Goal: Information Seeking & Learning: Learn about a topic

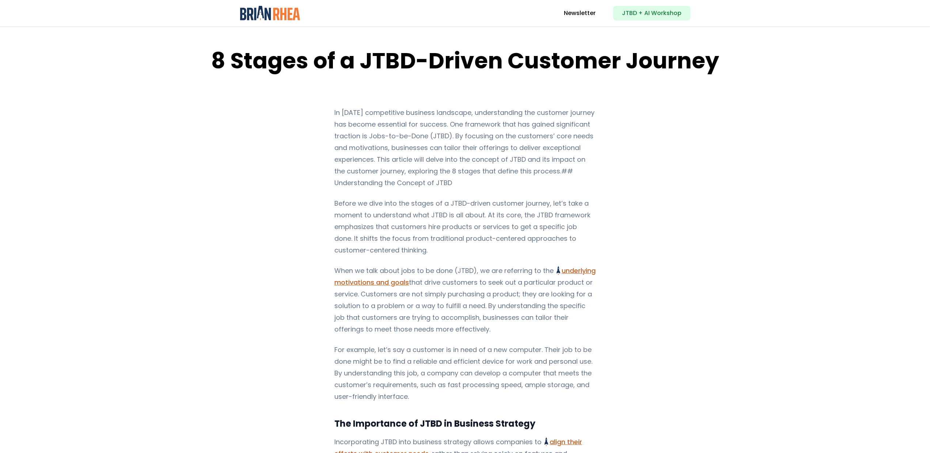
click at [267, 17] on img at bounding box center [270, 13] width 60 height 15
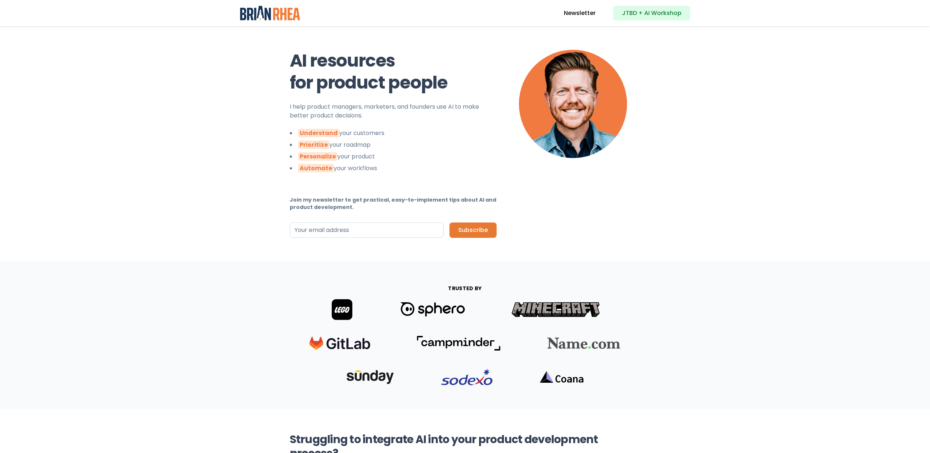
click at [289, 13] on img at bounding box center [270, 13] width 60 height 15
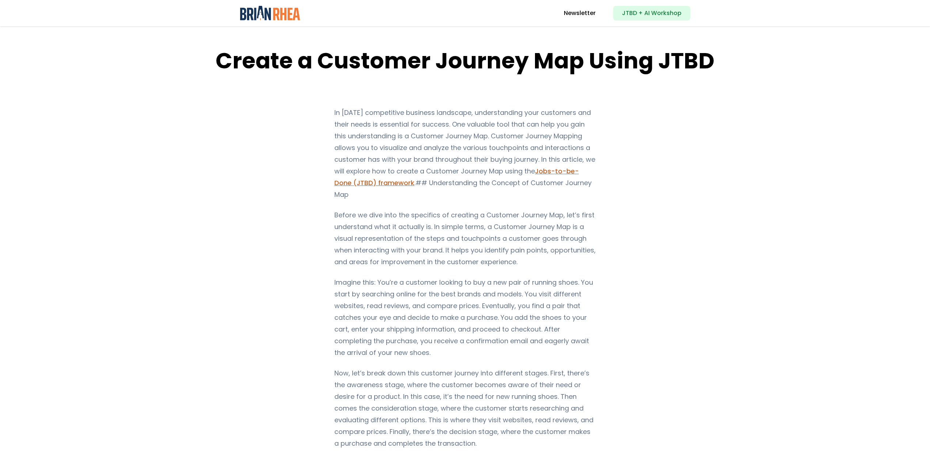
click at [437, 140] on p "In today’s competitive business landscape, understanding your customers and the…" at bounding box center [464, 154] width 261 height 94
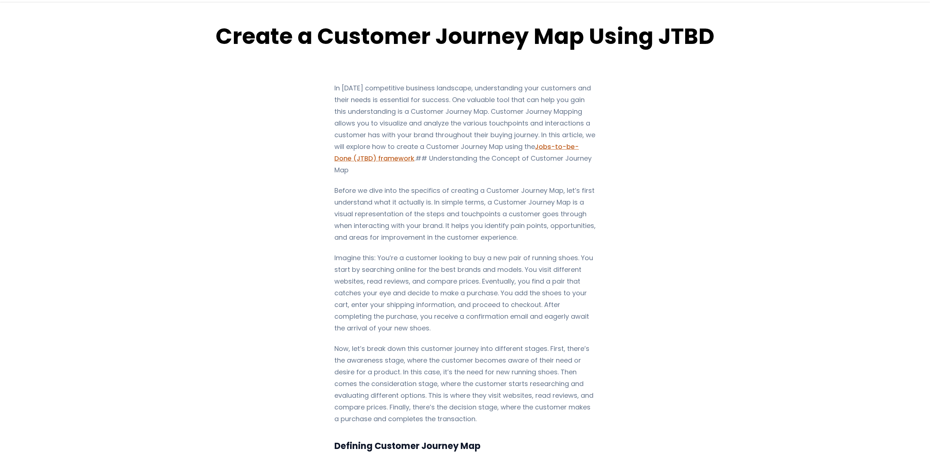
scroll to position [29, 0]
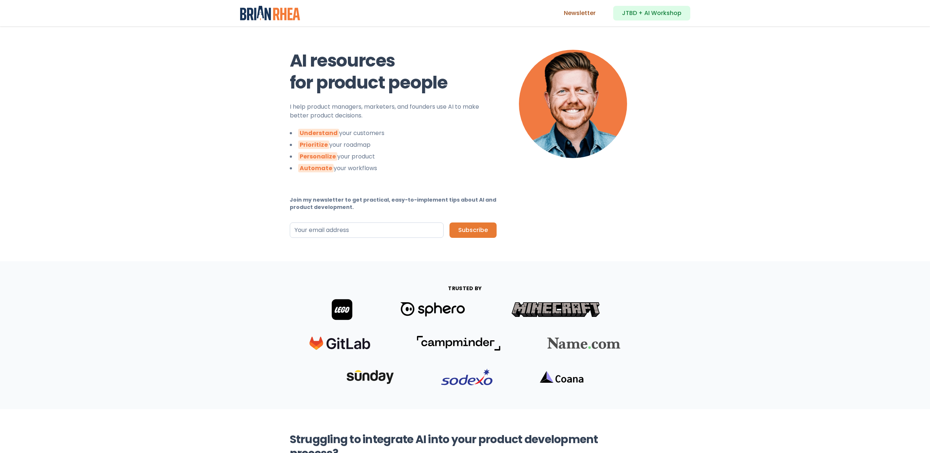
click at [583, 11] on link "Newsletter" at bounding box center [580, 13] width 32 height 9
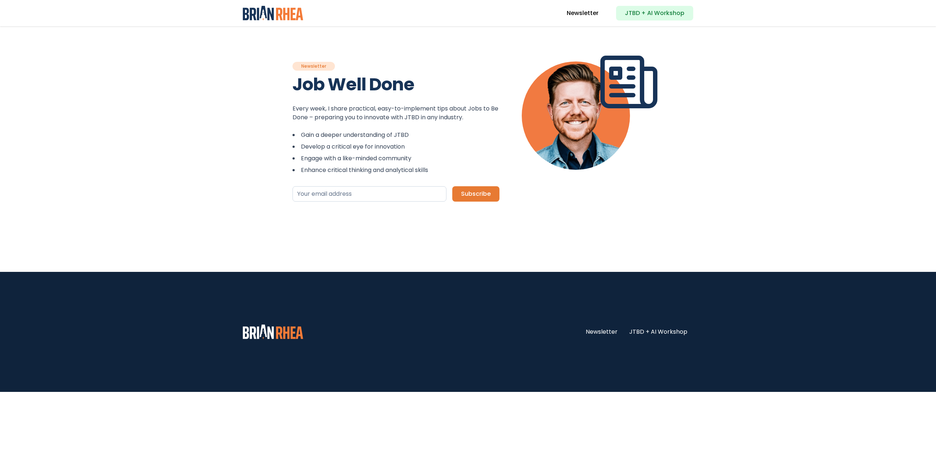
click at [642, 16] on link "JTBD + AI Workshop" at bounding box center [654, 13] width 77 height 15
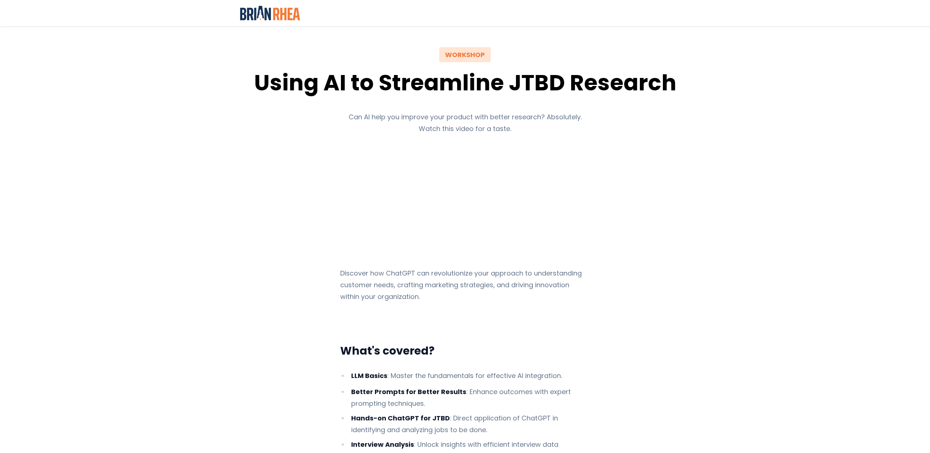
click at [270, 18] on img at bounding box center [270, 13] width 60 height 15
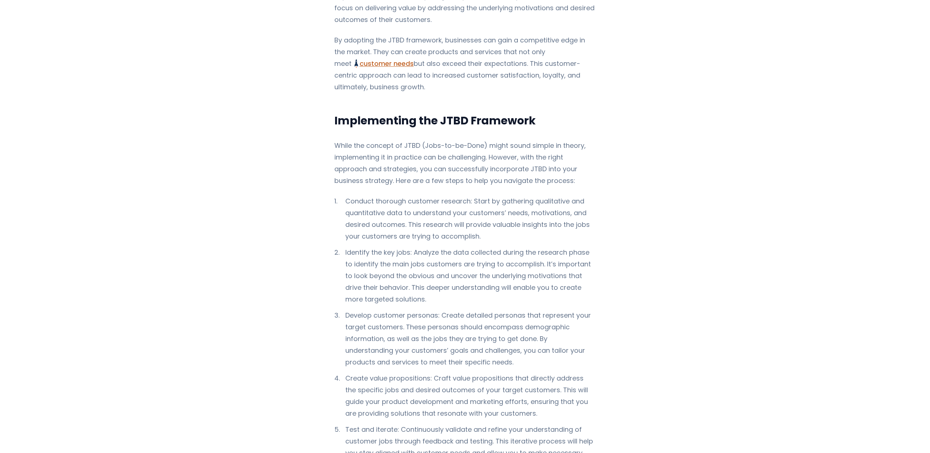
scroll to position [813, 0]
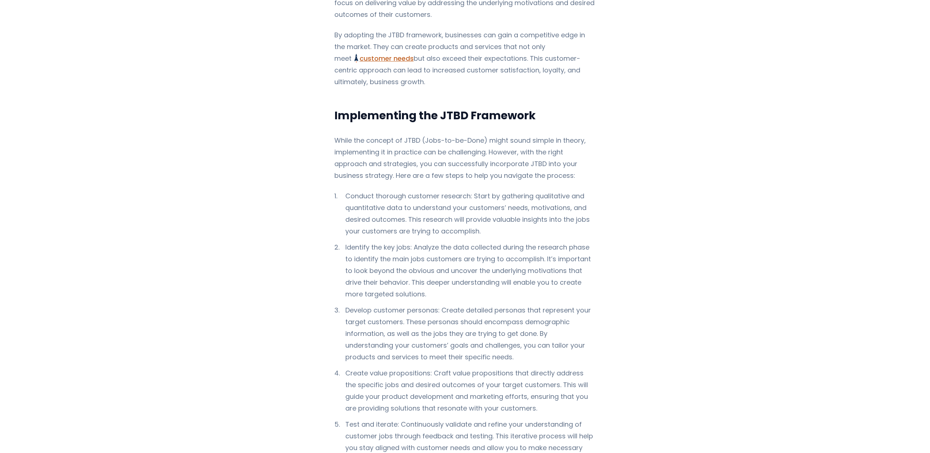
click at [510, 190] on li "Conduct thorough customer research: Start by gathering qualitative and quantita…" at bounding box center [464, 213] width 261 height 47
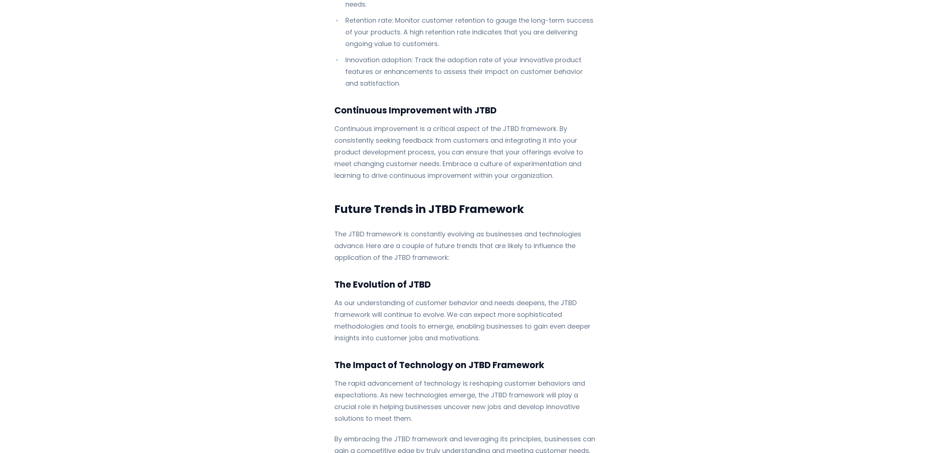
scroll to position [2105, 0]
